Goal: Task Accomplishment & Management: Manage account settings

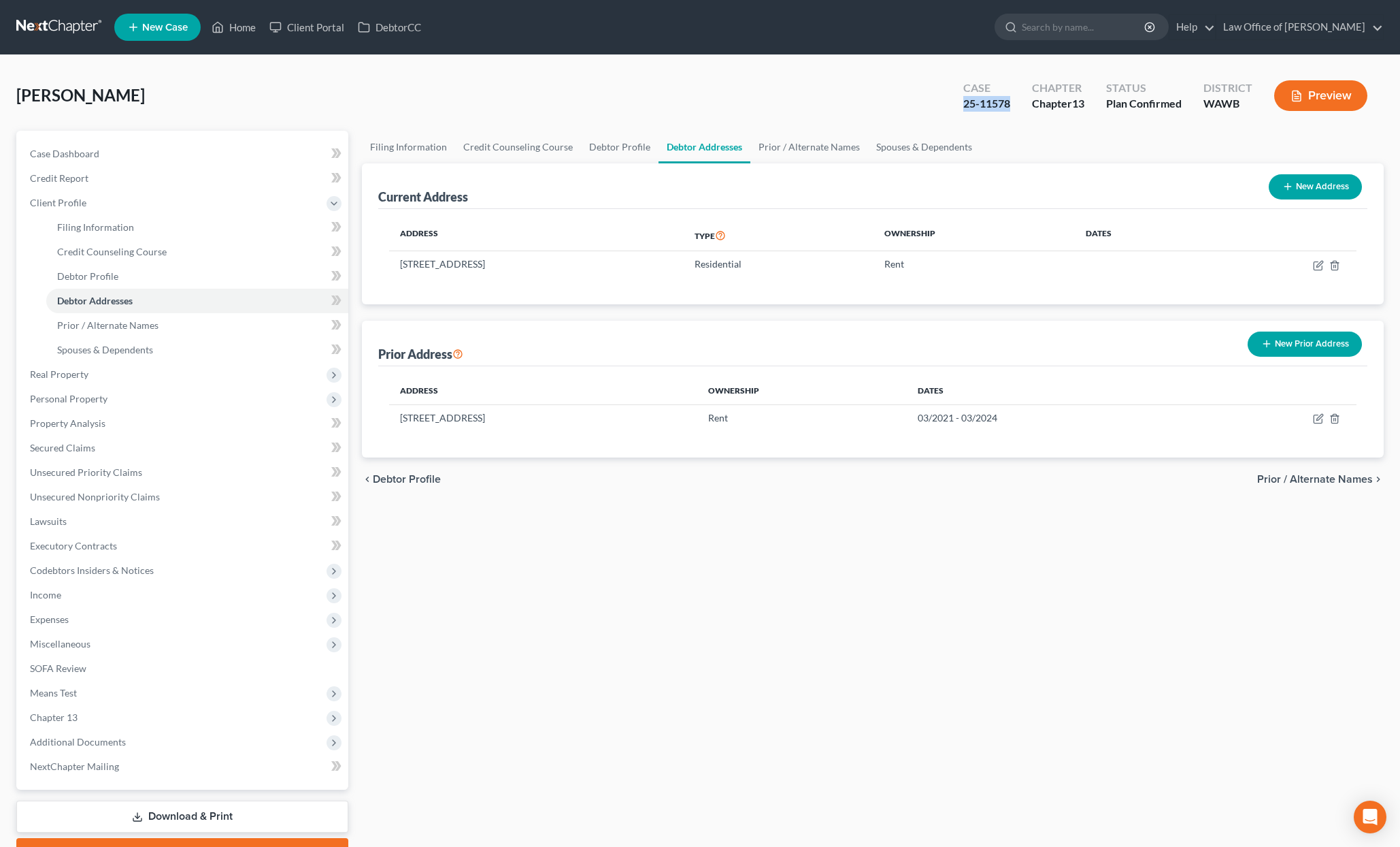
click at [40, 25] on link at bounding box center [60, 27] width 88 height 25
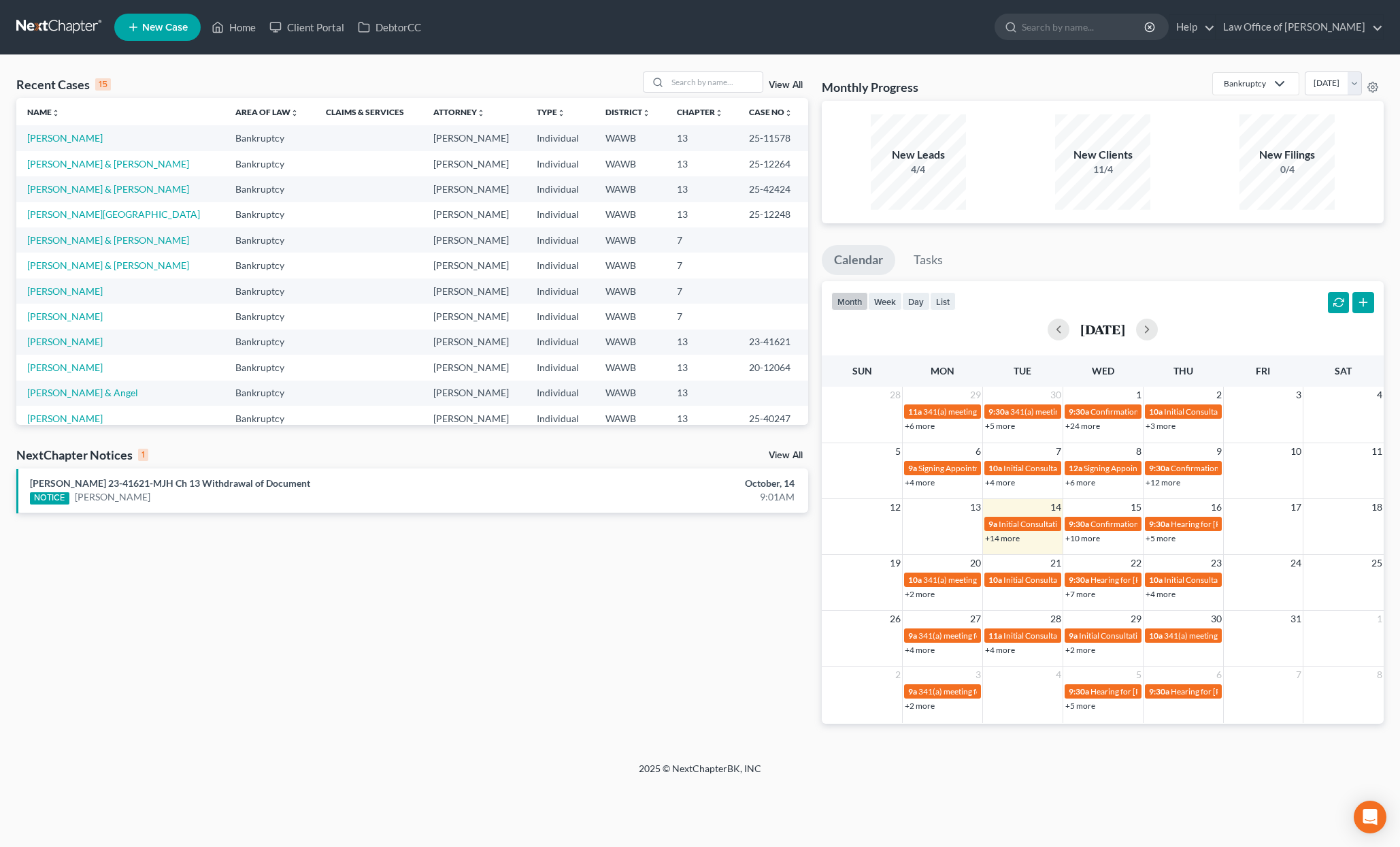
click at [795, 453] on link "View All" at bounding box center [786, 456] width 34 height 10
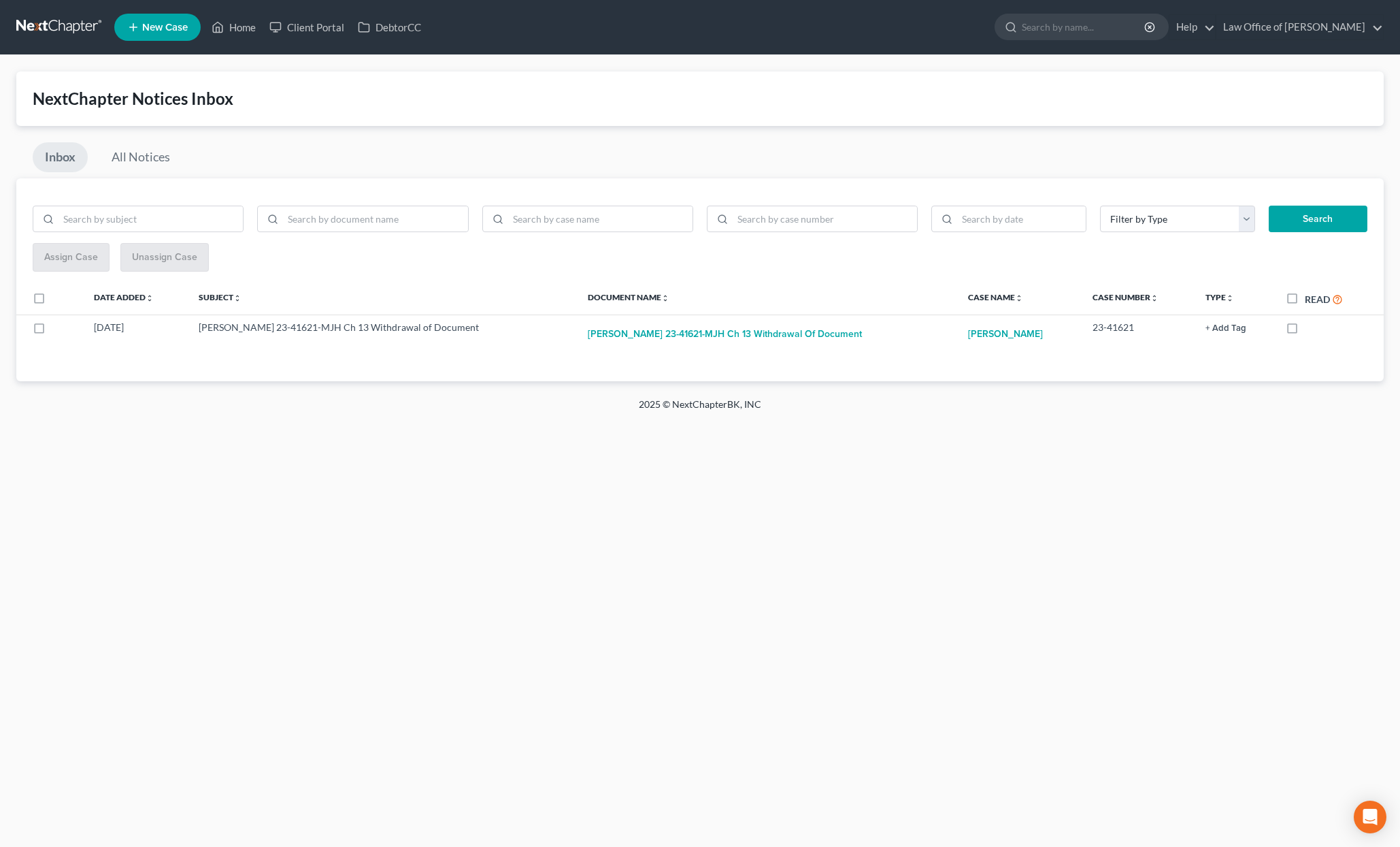
click at [1305, 300] on label "Read" at bounding box center [1324, 300] width 38 height 16
click at [1310, 300] on input "Read" at bounding box center [1314, 296] width 9 height 9
checkbox input "true"
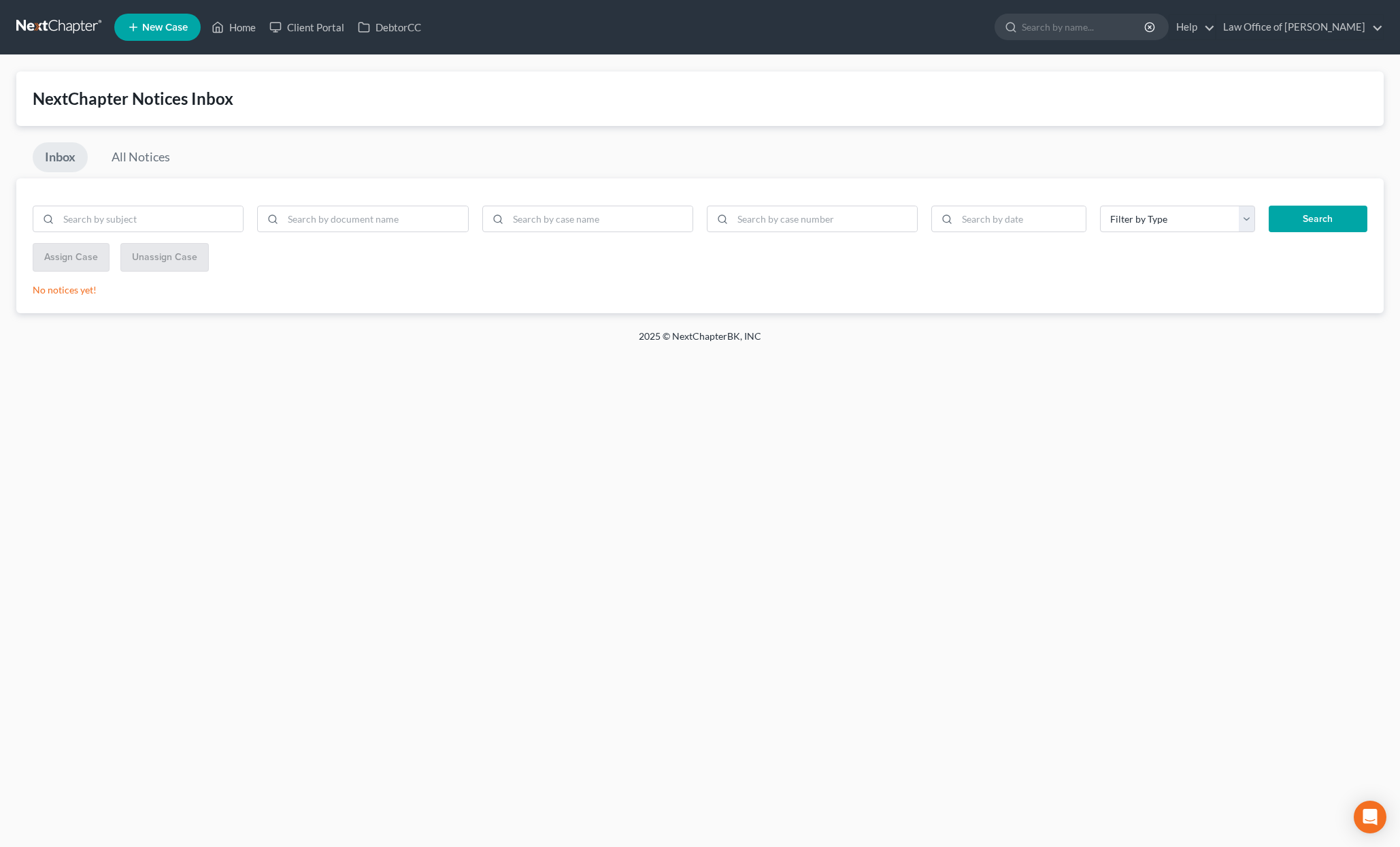
click at [47, 43] on nav "Home New Case Client Portal DebtorCC Law Office of Lisa S. Tse lisa@lisatselaw.…" at bounding box center [700, 27] width 1400 height 55
click at [47, 28] on link at bounding box center [60, 27] width 88 height 25
